Goal: Transaction & Acquisition: Purchase product/service

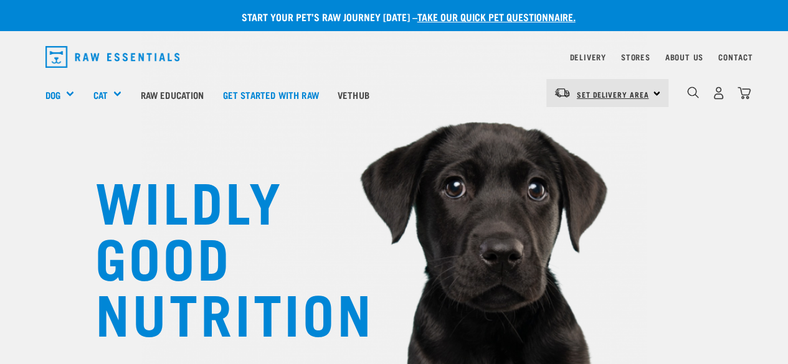
click at [639, 92] on span "Set Delivery Area" at bounding box center [613, 94] width 72 height 4
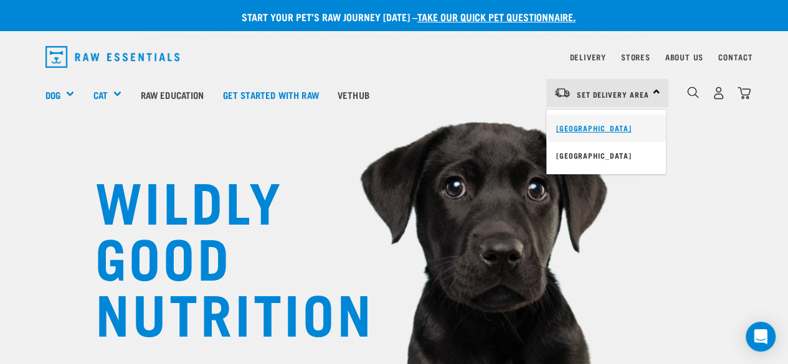
click at [590, 125] on link "[GEOGRAPHIC_DATA]" at bounding box center [606, 128] width 120 height 27
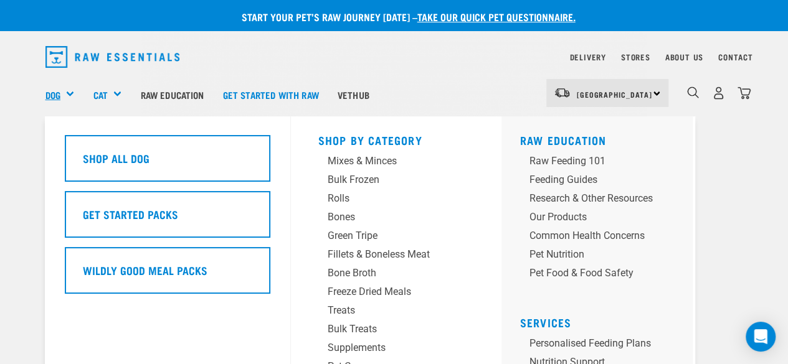
click at [59, 92] on link "Dog" at bounding box center [52, 95] width 15 height 14
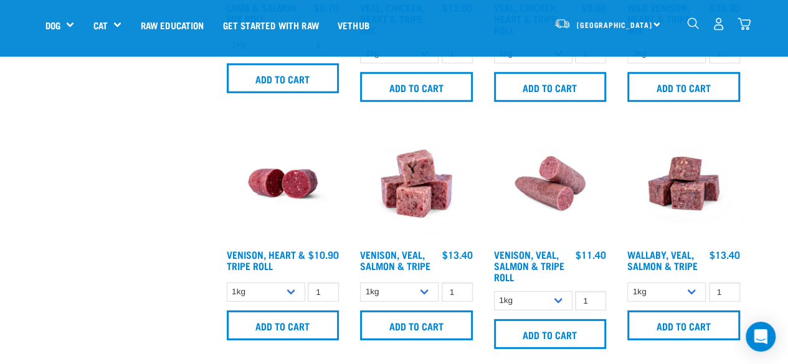
scroll to position [1743, 0]
